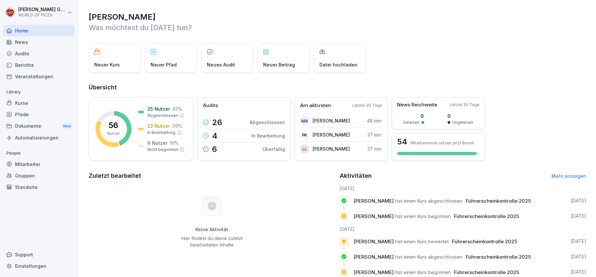
click at [26, 67] on div "Berichte" at bounding box center [38, 64] width 71 height 11
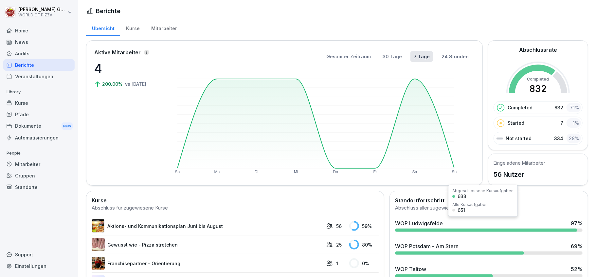
click at [431, 230] on div at bounding box center [486, 229] width 182 height 3
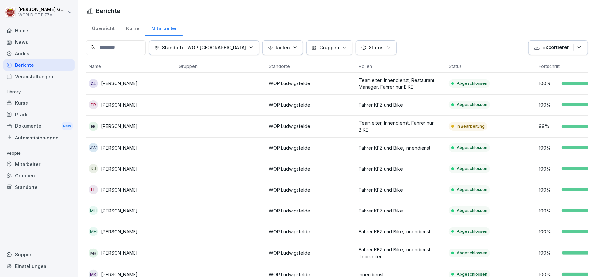
click at [372, 51] on p "Status" at bounding box center [376, 47] width 15 height 7
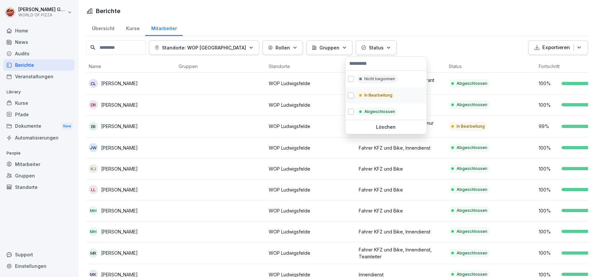
click at [368, 97] on p "In Bearbeitung" at bounding box center [378, 95] width 28 height 6
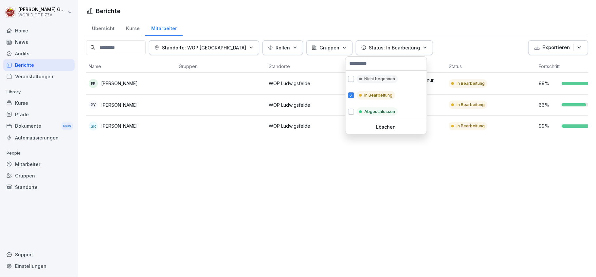
click at [142, 189] on html "[PERSON_NAME] WORLD OF PIZZA Home News Audits Berichte Veranstaltungen Library …" at bounding box center [298, 138] width 596 height 277
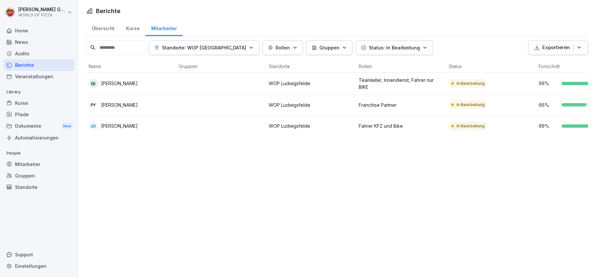
click at [122, 127] on p "[PERSON_NAME]" at bounding box center [119, 125] width 37 height 7
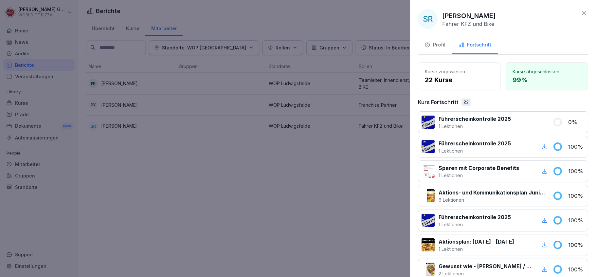
click at [297, 212] on div at bounding box center [298, 138] width 596 height 277
